Goal: Task Accomplishment & Management: Complete application form

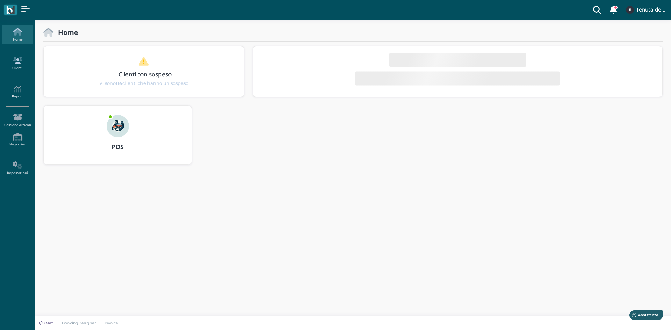
click at [22, 62] on icon at bounding box center [17, 61] width 30 height 8
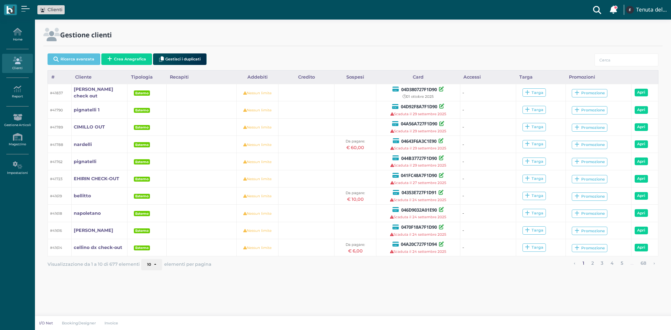
click at [129, 56] on button "Crea Anagrafica" at bounding box center [126, 59] width 51 height 12
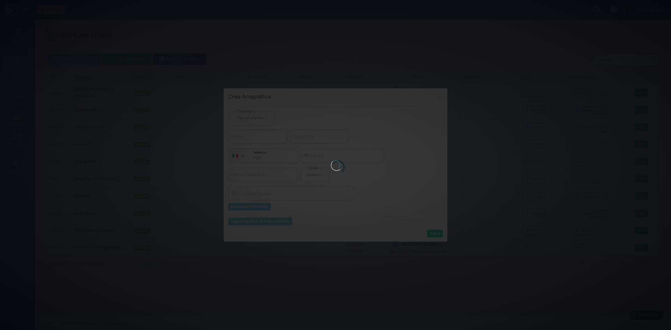
select select
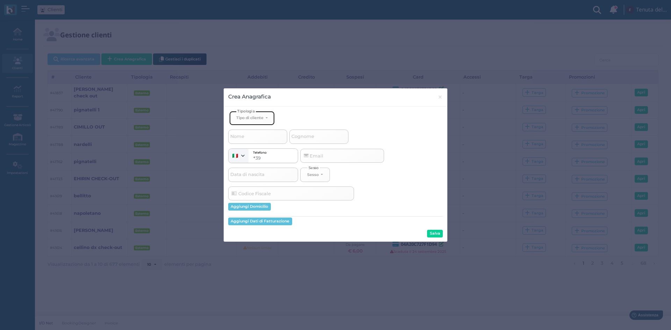
click at [245, 117] on div "Tipo di cliente" at bounding box center [249, 117] width 27 height 5
click at [255, 140] on link "Esterno" at bounding box center [264, 141] width 68 height 8
select select "[object Object]"
select select
click at [252, 138] on input "Nome" at bounding box center [257, 137] width 59 height 14
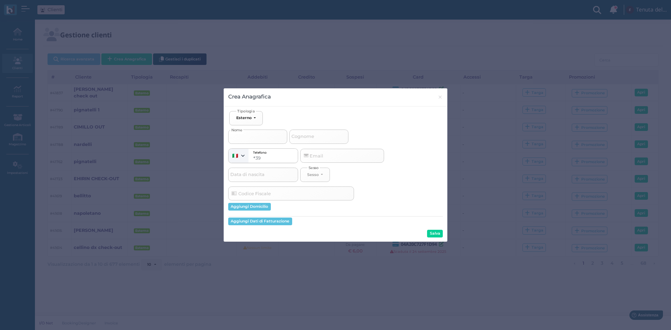
click at [255, 135] on input "Nome" at bounding box center [257, 137] width 59 height 14
type input "b"
select select
type input "be"
select select
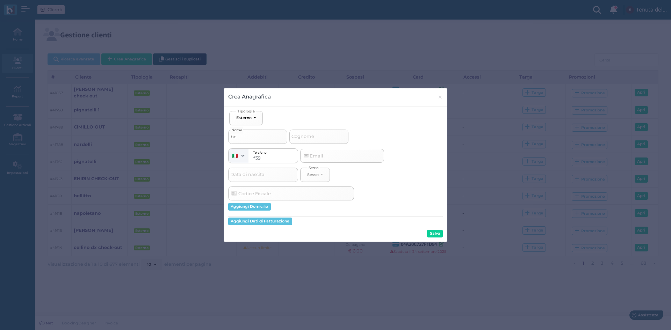
type input "ber"
select select
type input "berg"
select select
type input "berge"
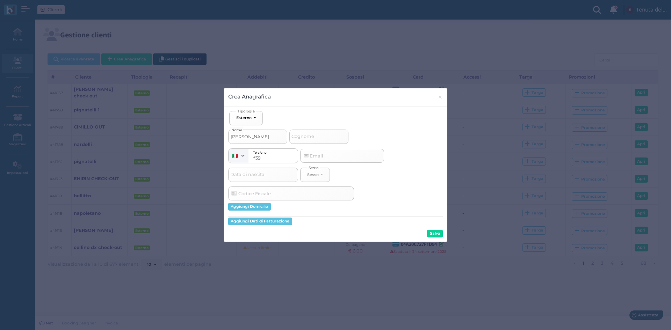
select select
type input "berger"
select select
type input "berger"
click at [326, 138] on input "Cognome" at bounding box center [318, 137] width 59 height 14
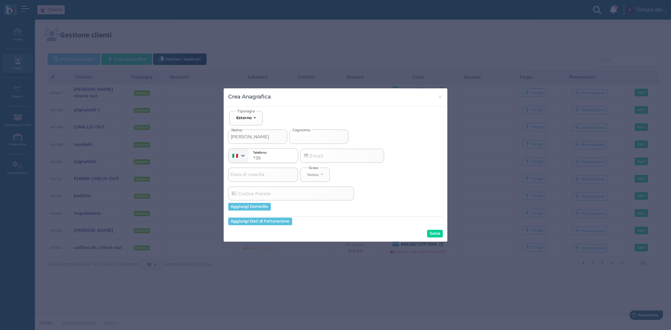
type input "c"
select select
type input "ch"
select select
type input "che"
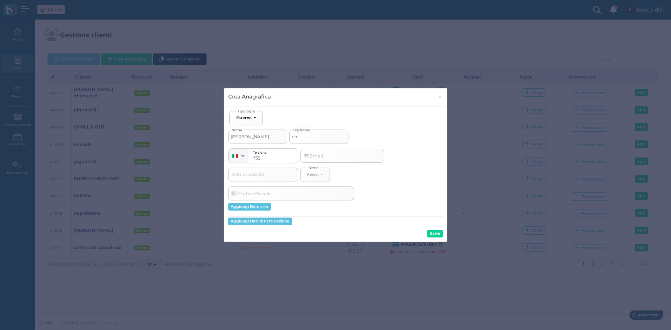
select select
type input "chec"
select select
type input "check"
select select
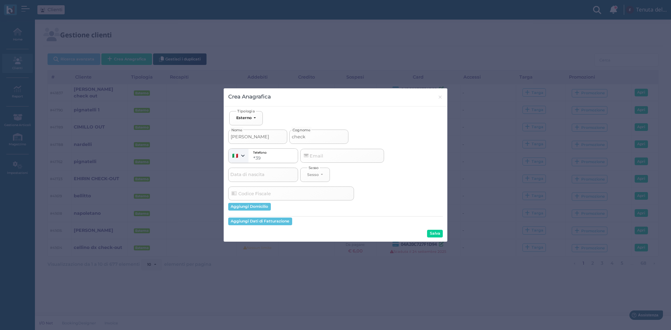
type input "check-"
select select
type input "check-o"
select select
type input "check-ou"
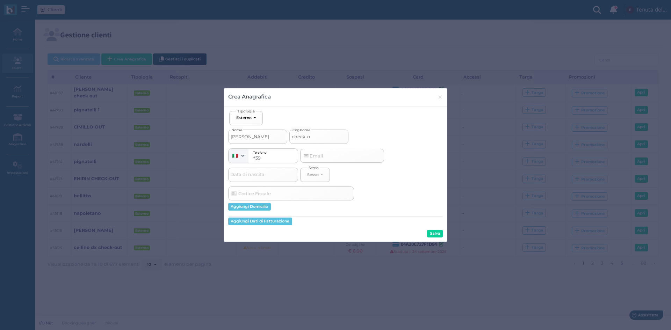
select select
type input "check-out"
select select
type input "check-out"
click at [441, 232] on button "Salva" at bounding box center [435, 234] width 16 height 8
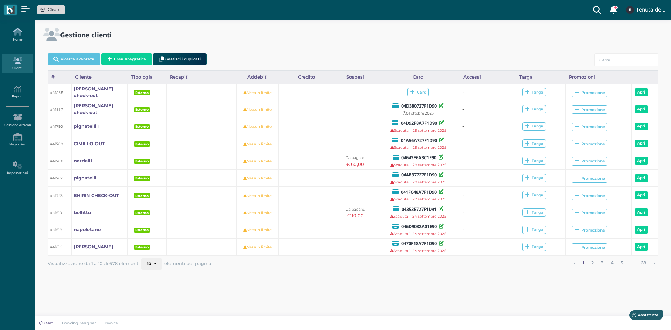
click at [10, 32] on icon at bounding box center [17, 32] width 30 height 8
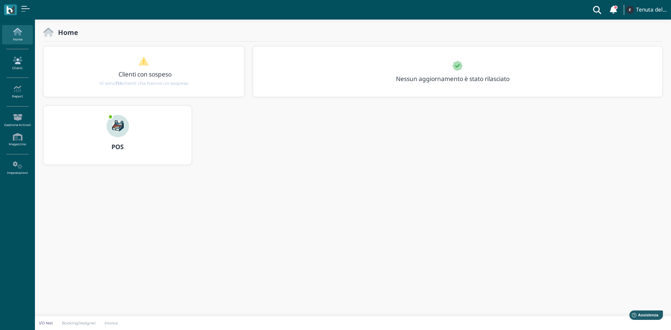
click at [17, 69] on link "Clienti" at bounding box center [17, 63] width 30 height 19
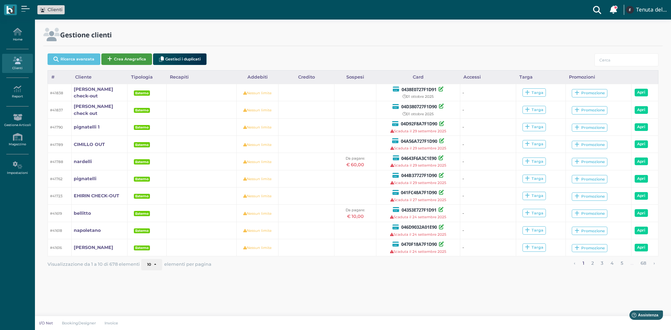
click at [125, 57] on button "Crea Anagrafica" at bounding box center [126, 59] width 51 height 12
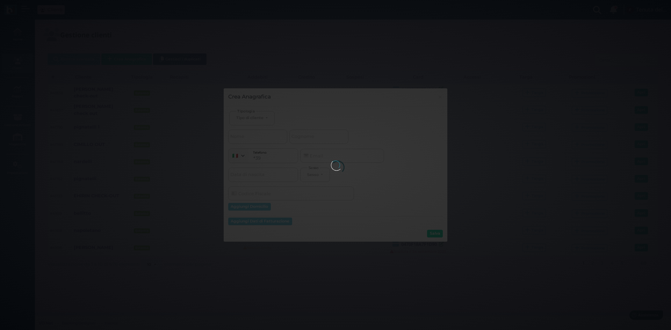
select select
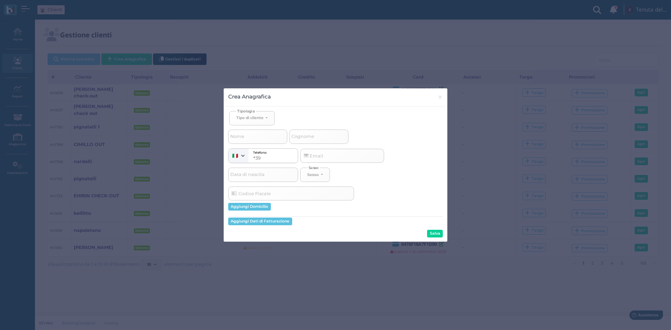
click at [257, 118] on body "Clienti Clienti con sospeso Vi sono 114 clienti che hanno un sospeso Tenuta del…" at bounding box center [335, 165] width 671 height 330
click at [257, 118] on div "Tipo di cliente" at bounding box center [249, 117] width 27 height 5
click at [256, 139] on link "Esterno" at bounding box center [264, 141] width 68 height 8
select select "[object Object]"
select select
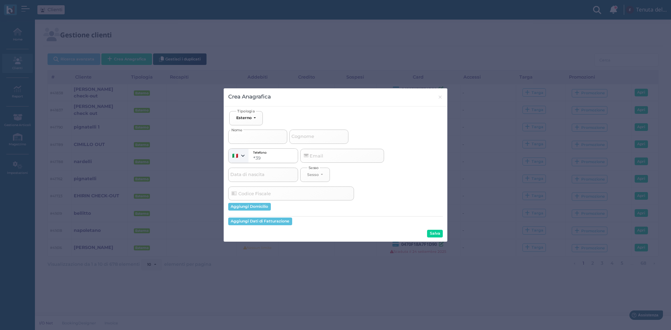
click at [250, 136] on input "Nome" at bounding box center [257, 137] width 59 height 14
type input "N"
select select
type input "NO"
select select
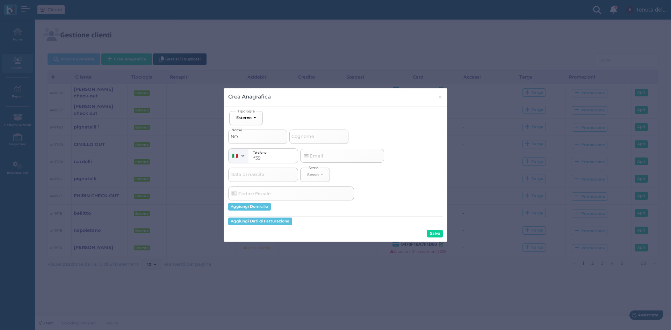
type input "NOB"
select select
type input "NOBL"
select select
type input "NOBLE"
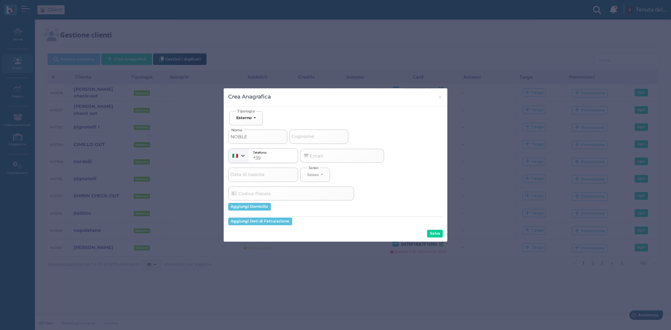
select select
type input "NOBLE"
click at [324, 136] on input "Cognome" at bounding box center [318, 137] width 59 height 14
type input "I"
select select
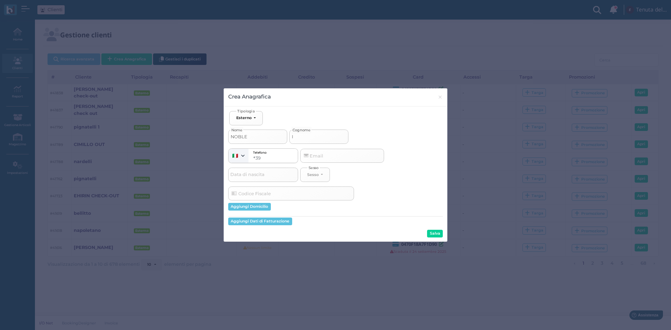
type input "IN"
select select
type input "IN"
select select
type input "IN C"
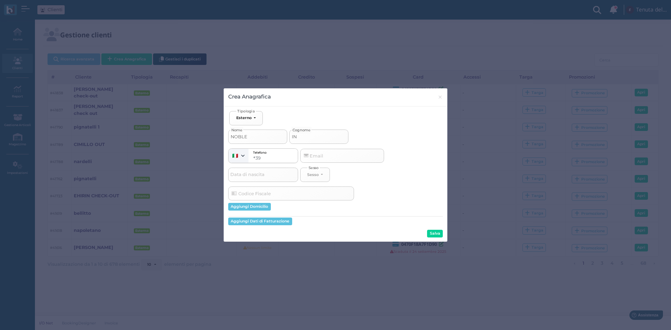
select select
type input "IN CH"
select select
type input "IN CHE"
select select
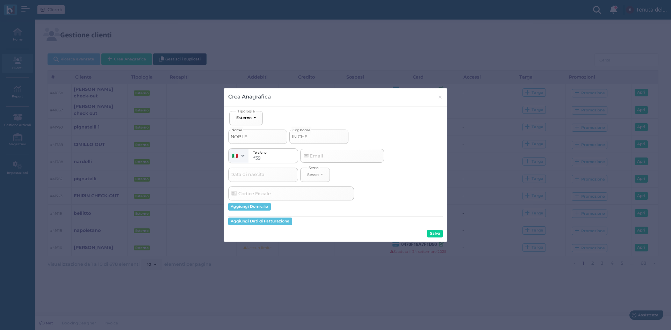
type input "IN CHEC"
select select
type input "IN CHECK"
select select
type input "IN CHECK-"
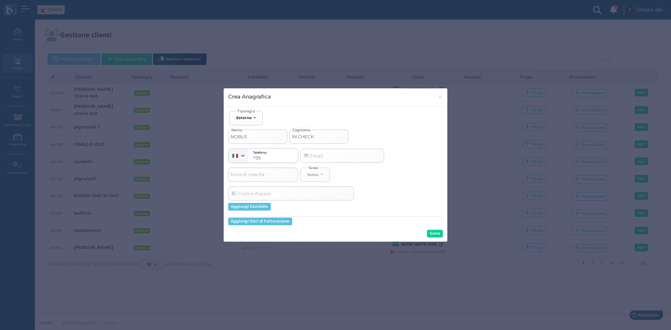
select select
type input "IN CHECK-O"
select select
type input "IN CHECK-OU"
select select
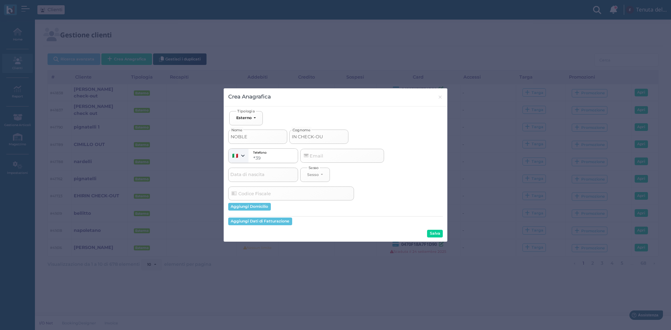
type input "IN CHECK-OUT"
select select
type input "IN CHECK-OUT"
click at [438, 235] on button "Salva" at bounding box center [435, 234] width 16 height 8
